Goal: Transaction & Acquisition: Purchase product/service

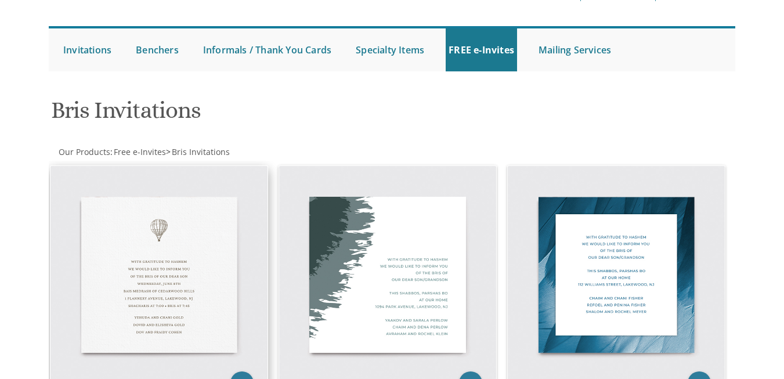
scroll to position [90, 0]
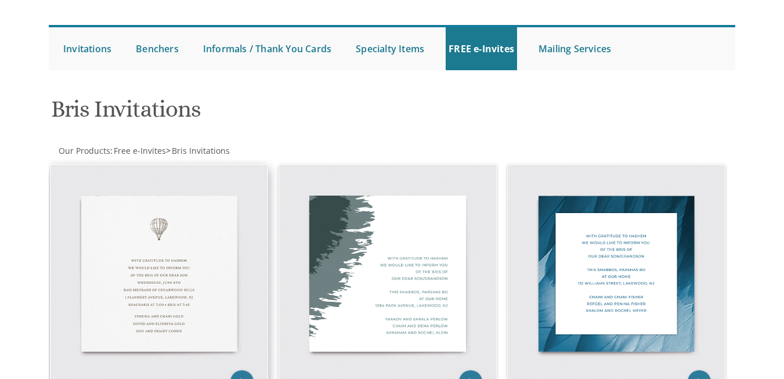
click at [215, 293] on img at bounding box center [159, 273] width 217 height 217
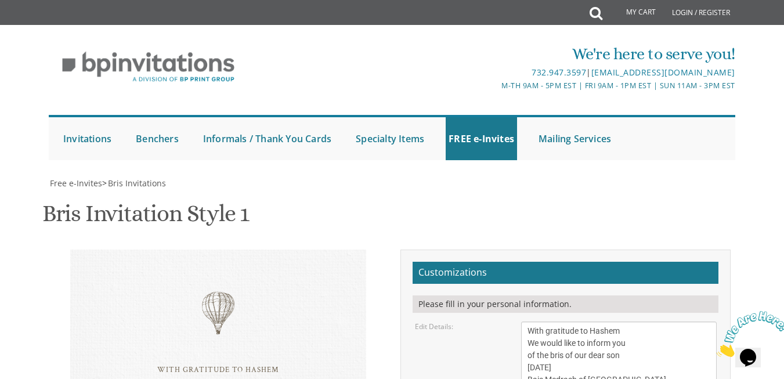
click at [603, 13] on link "My Cart" at bounding box center [633, 12] width 63 height 23
click at [595, 12] on icon at bounding box center [596, 12] width 13 height 23
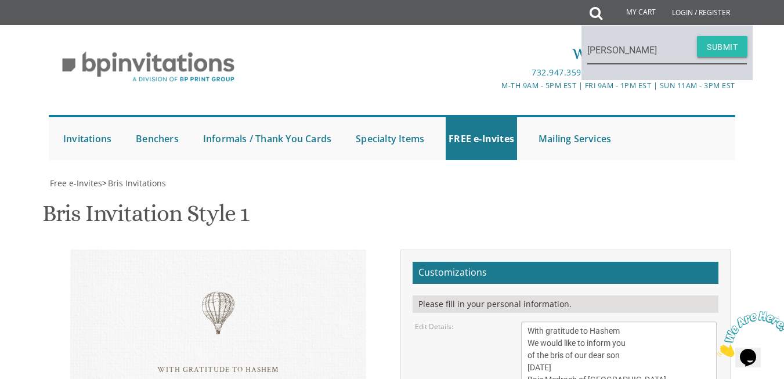
type input "[PERSON_NAME]"
click at [715, 48] on button "Submit" at bounding box center [722, 46] width 51 height 21
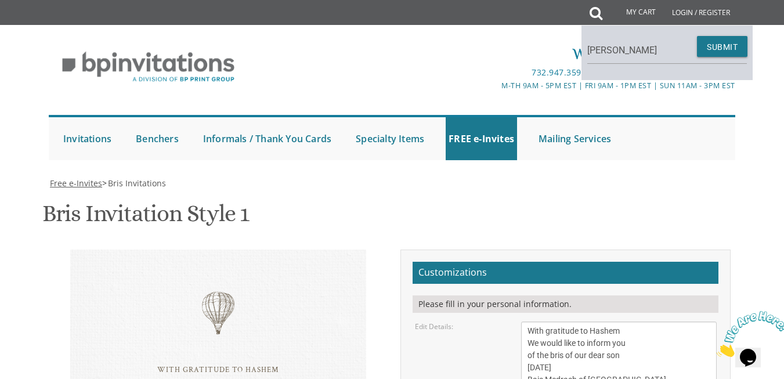
click at [69, 178] on span "Free e-Invites" at bounding box center [76, 183] width 52 height 11
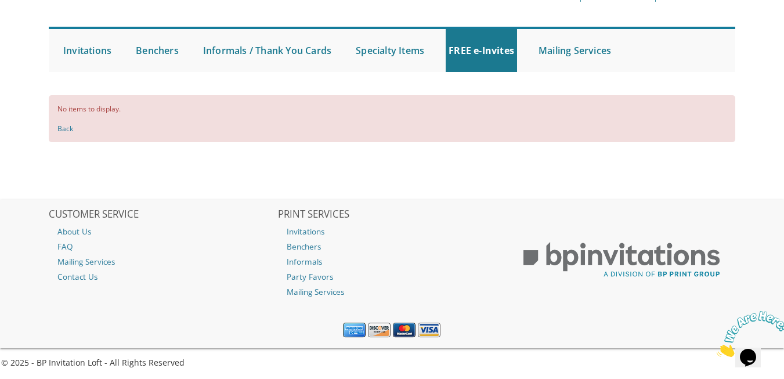
scroll to position [88, 0]
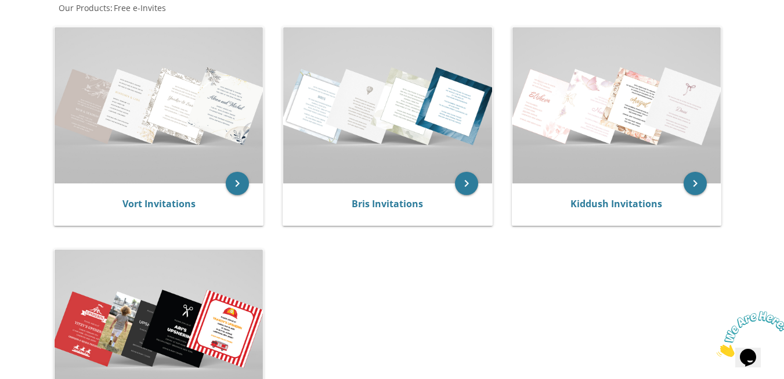
scroll to position [242, 0]
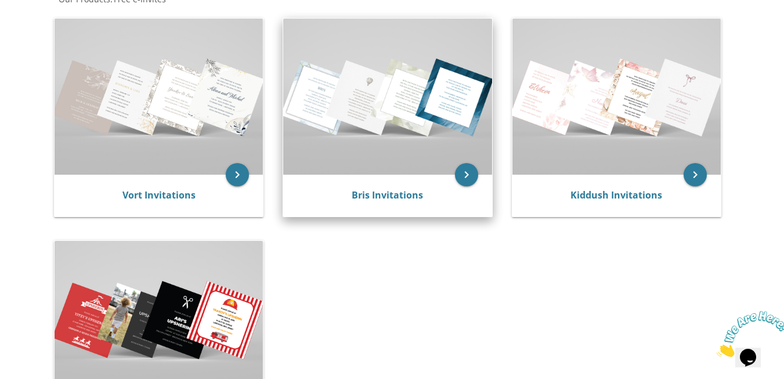
click at [431, 124] on img at bounding box center [387, 97] width 208 height 156
click at [469, 163] on icon "keyboard_arrow_right" at bounding box center [466, 174] width 23 height 23
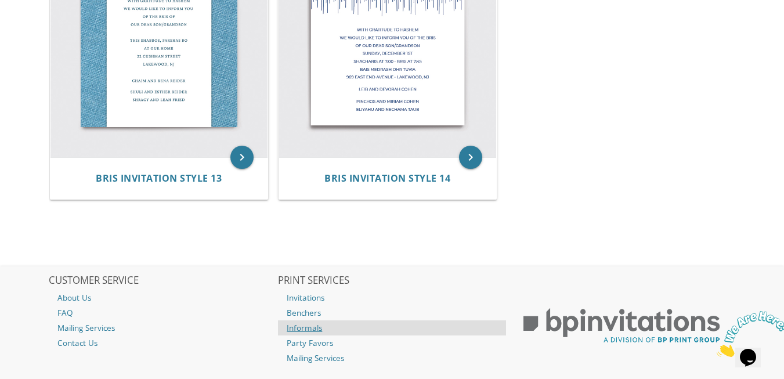
scroll to position [1407, 0]
